Goal: Share content: Share content

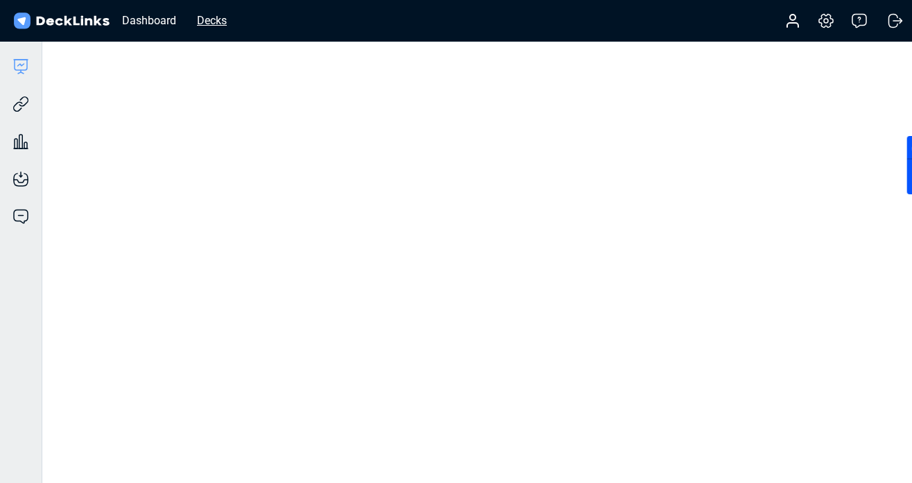
click at [223, 22] on div "Decks" at bounding box center [212, 20] width 44 height 17
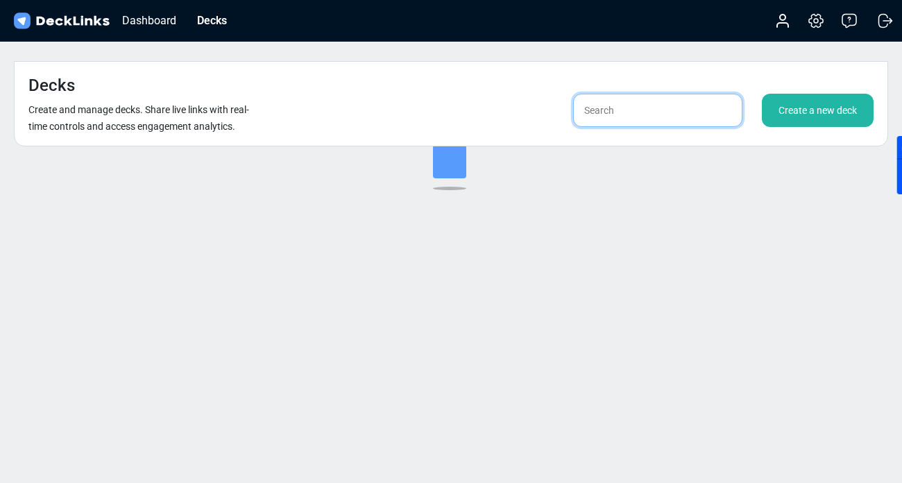
click at [612, 94] on input "text" at bounding box center [657, 110] width 169 height 33
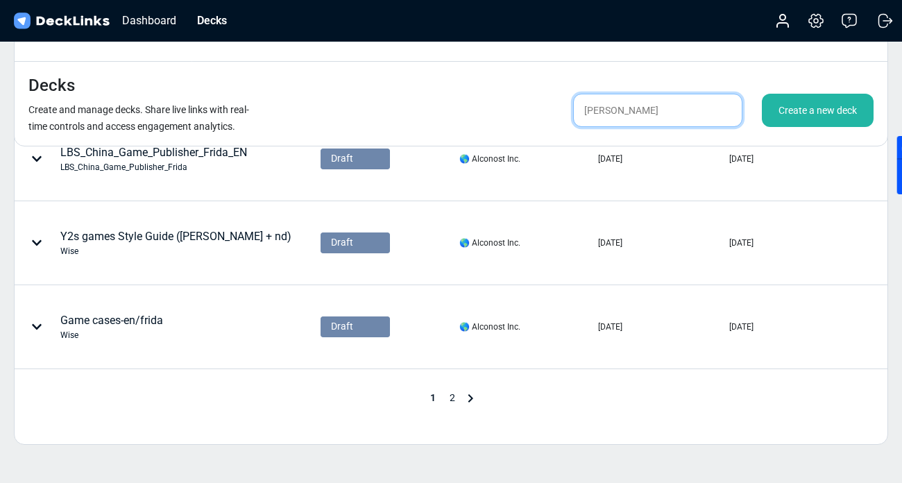
scroll to position [750, 0]
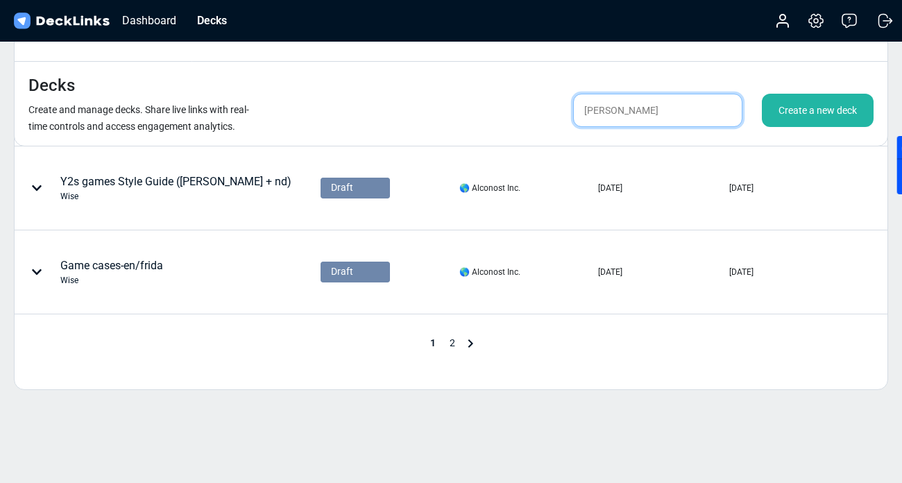
type input "[PERSON_NAME]"
click at [446, 337] on span "2" at bounding box center [452, 342] width 19 height 11
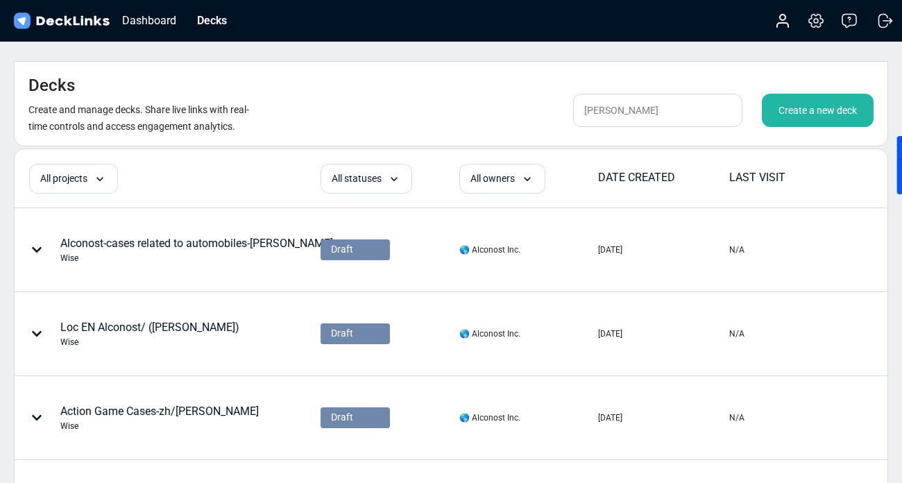
scroll to position [414, 0]
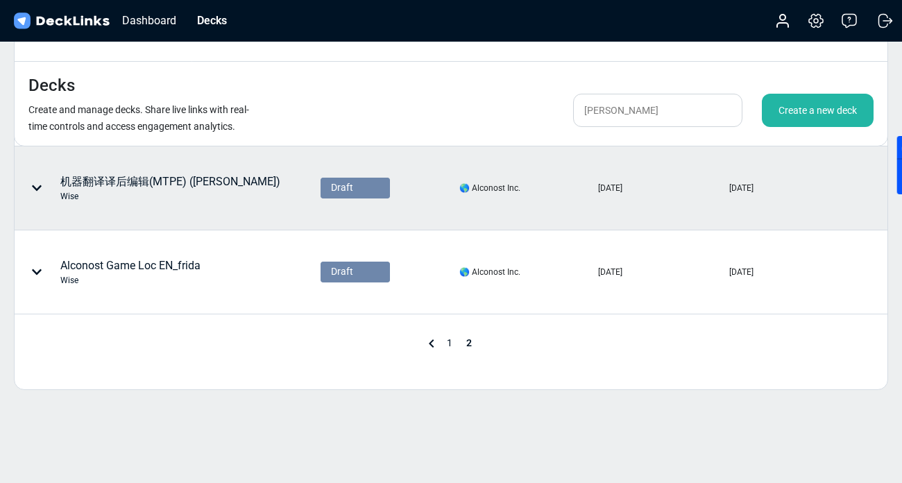
click at [161, 167] on div "机器翻译译后编辑(MTPE) ([PERSON_NAME]) [PERSON_NAME]" at bounding box center [150, 188] width 262 height 42
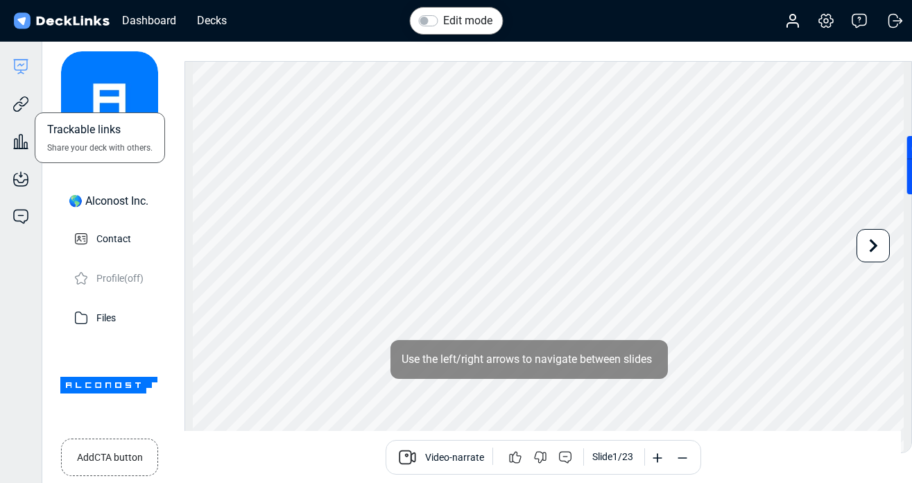
click at [36, 104] on div "Trackable links Share your deck with others." at bounding box center [21, 93] width 42 height 37
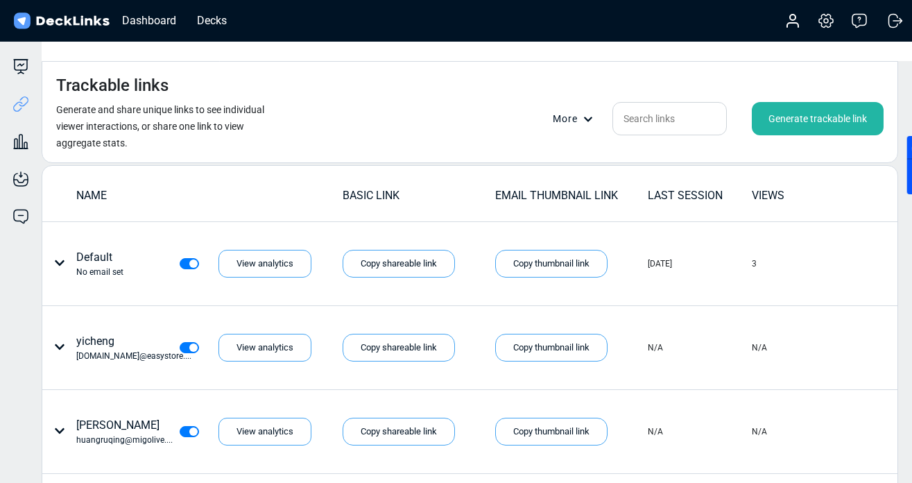
click at [821, 102] on div "Generate trackable link" at bounding box center [818, 118] width 132 height 33
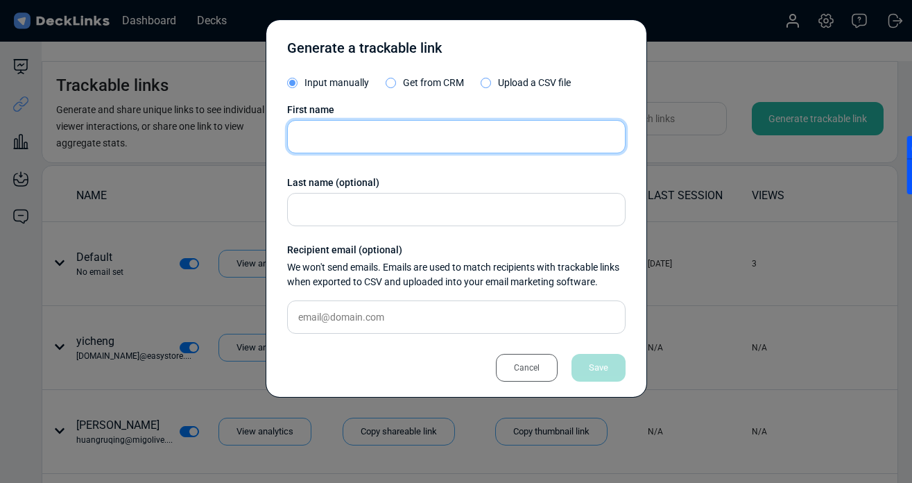
click at [370, 143] on input "text" at bounding box center [456, 136] width 339 height 33
paste input "[EMAIL_ADDRESS][DOMAIN_NAME]"
type input "[EMAIL_ADDRESS][DOMAIN_NAME]"
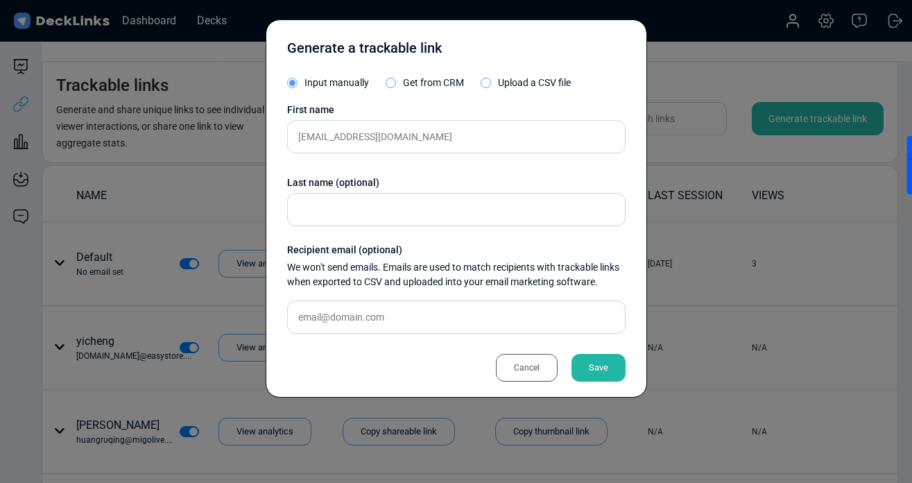
click at [344, 338] on div "First name [EMAIL_ADDRESS][DOMAIN_NAME] Last name (optional) Recipient email (o…" at bounding box center [456, 224] width 339 height 242
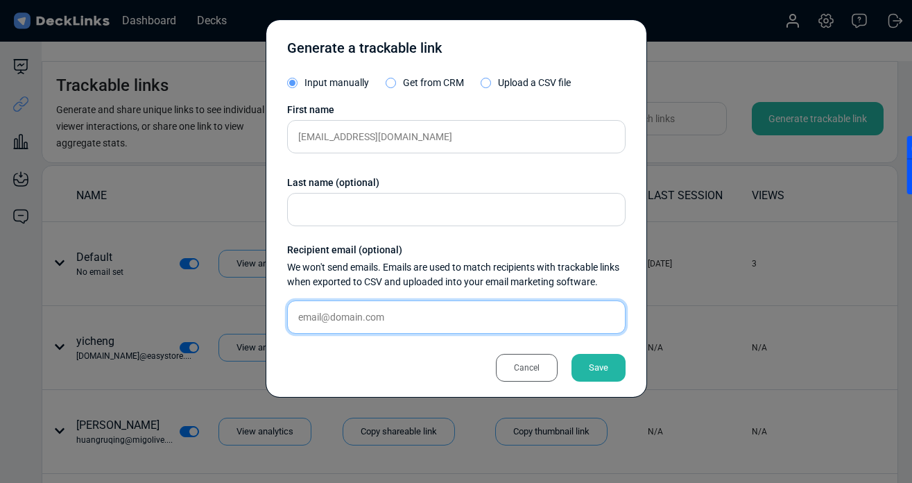
click at [339, 318] on input "text" at bounding box center [456, 316] width 339 height 33
paste input "[EMAIL_ADDRESS][DOMAIN_NAME]"
type input "[EMAIL_ADDRESS][DOMAIN_NAME]"
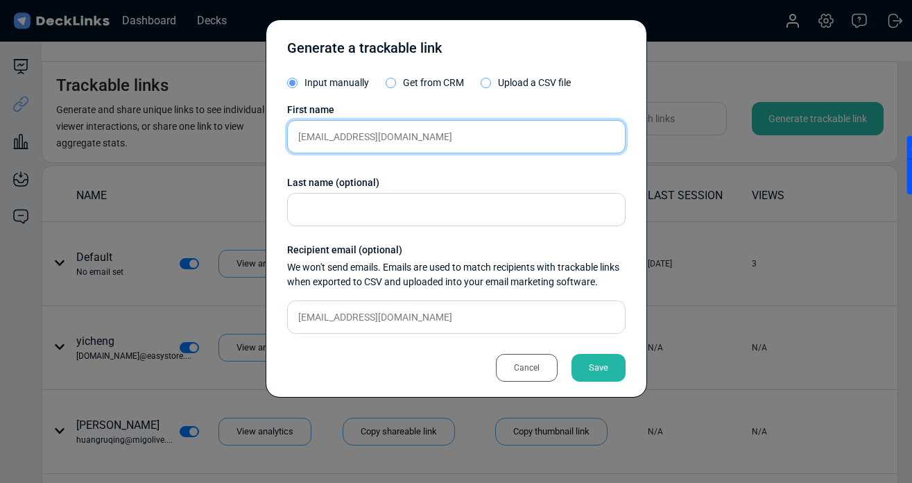
drag, startPoint x: 341, startPoint y: 138, endPoint x: 537, endPoint y: 138, distance: 196.3
click at [537, 138] on input "[EMAIL_ADDRESS][DOMAIN_NAME]" at bounding box center [456, 136] width 339 height 33
type input "jinglichen"
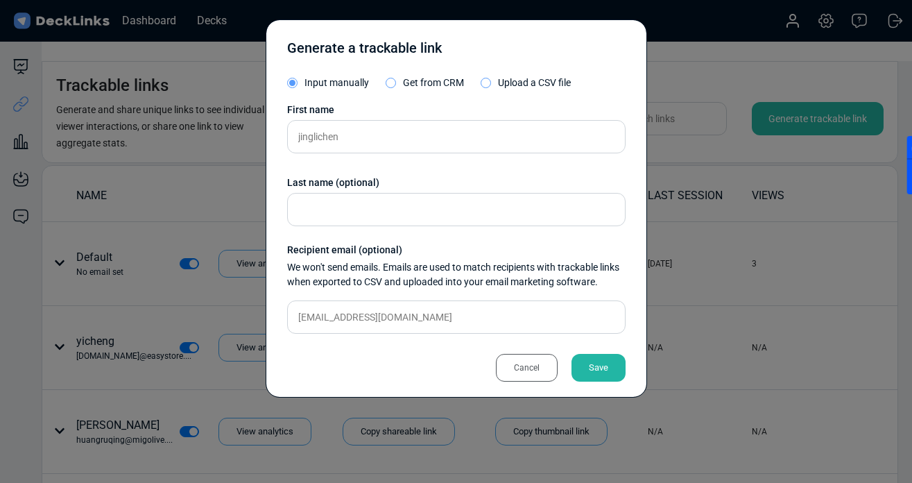
click at [603, 368] on div "Save" at bounding box center [599, 368] width 54 height 28
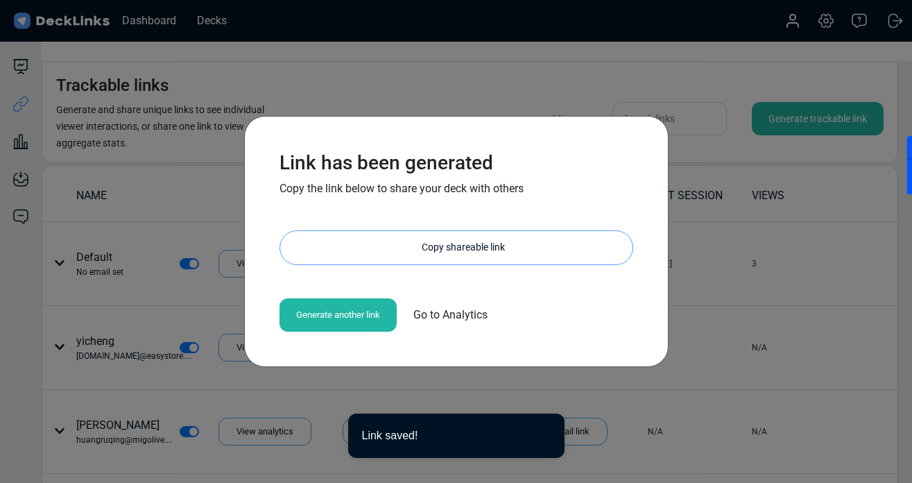
click at [415, 252] on div "Copy shareable link" at bounding box center [463, 247] width 339 height 33
